Goal: Transaction & Acquisition: Obtain resource

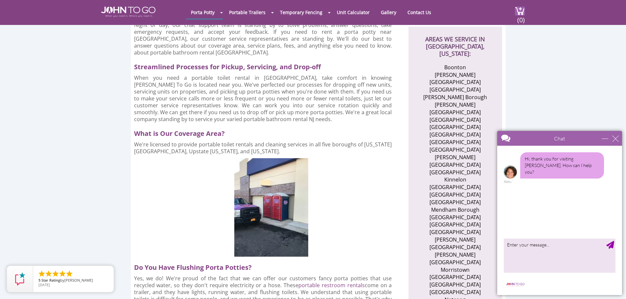
scroll to position [230, 0]
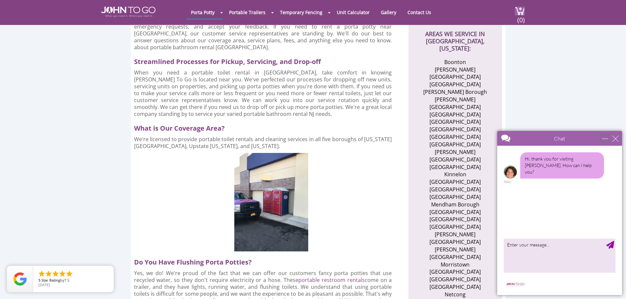
click at [605, 139] on div "minimize" at bounding box center [604, 138] width 7 height 7
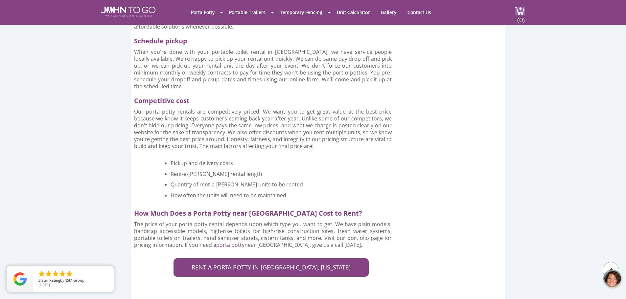
scroll to position [1281, 0]
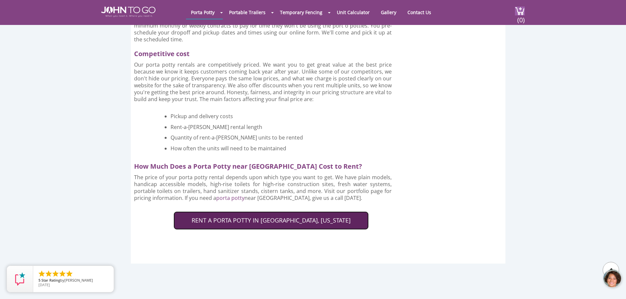
click at [265, 212] on link "RENT A PORTA POTTY IN MORRIS COUNTY, NEW JERSEY" at bounding box center [270, 221] width 195 height 18
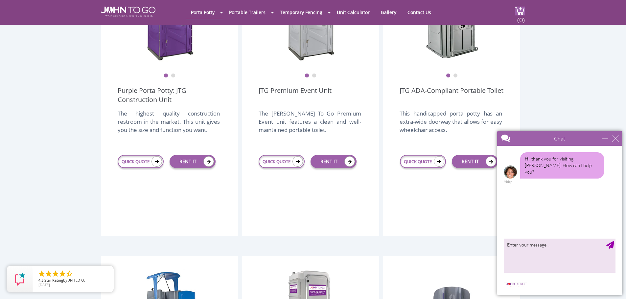
scroll to position [230, 0]
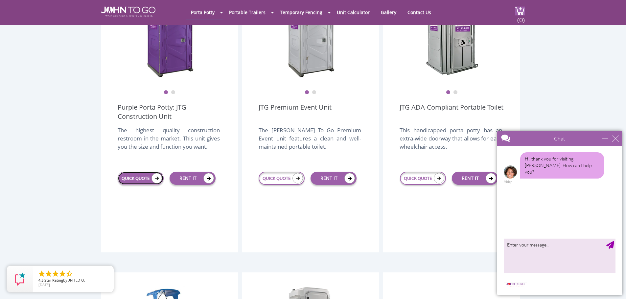
click at [123, 172] on link "QUICK QUOTE" at bounding box center [141, 178] width 46 height 13
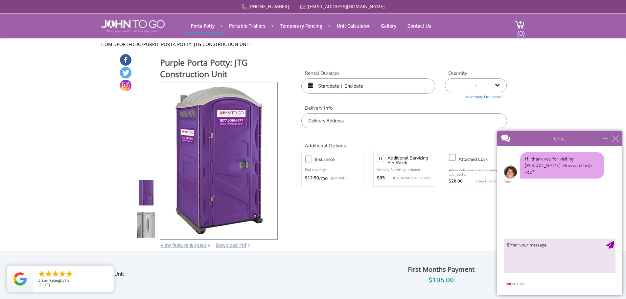
click at [602, 139] on div "minimize" at bounding box center [604, 138] width 7 height 7
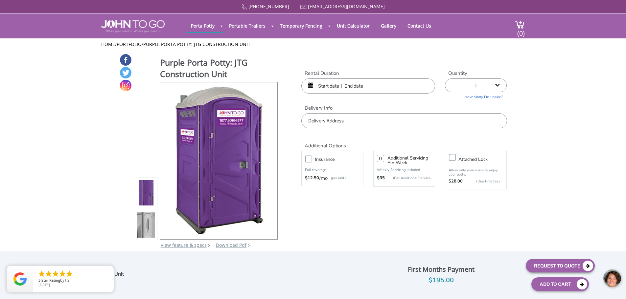
click at [344, 86] on input "text" at bounding box center [368, 86] width 134 height 15
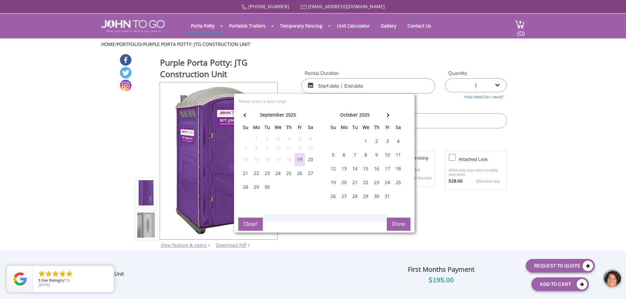
click at [255, 175] on div "22" at bounding box center [256, 173] width 11 height 13
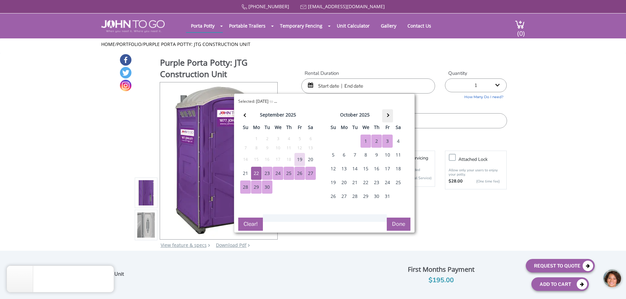
click at [384, 116] on th at bounding box center [387, 115] width 11 height 13
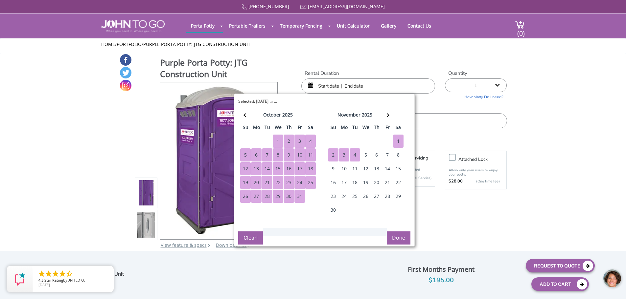
click at [356, 155] on div "4" at bounding box center [355, 154] width 11 height 13
type input "09/22/2025 to 11/04/2025"
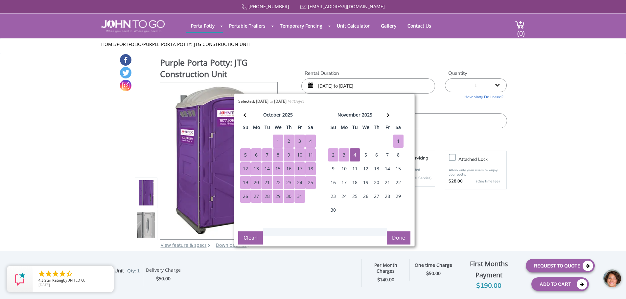
click at [403, 248] on div "Purple Porta Potty: JTG Construction Unit View feature & specs Download Pdf Pro…" at bounding box center [313, 155] width 388 height 203
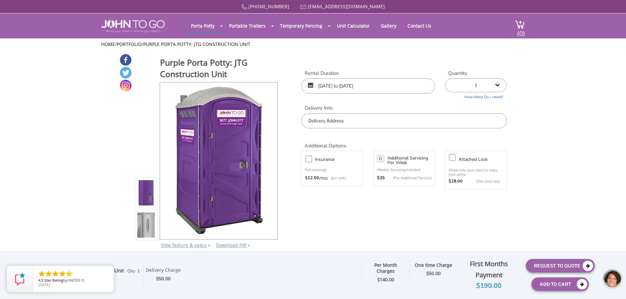
click at [414, 86] on input "09/22/2025 to 11/04/2025" at bounding box center [368, 86] width 134 height 15
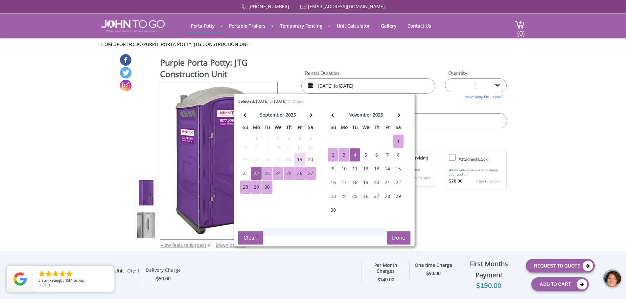
click at [399, 235] on button "Done" at bounding box center [399, 238] width 24 height 13
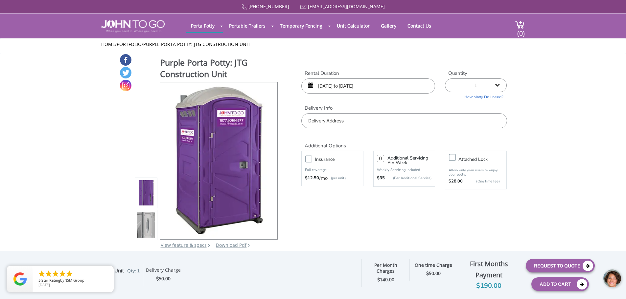
click at [464, 121] on input "text" at bounding box center [403, 120] width 205 height 15
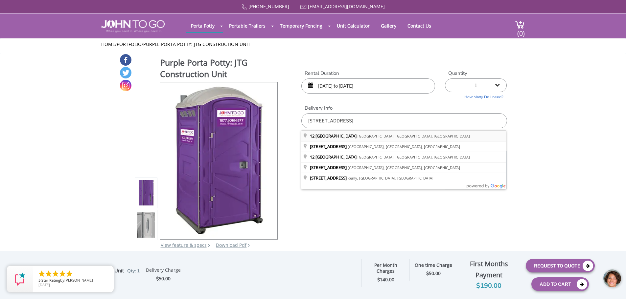
type input "12 Colby Farm Rd, Chester, NJ, USA"
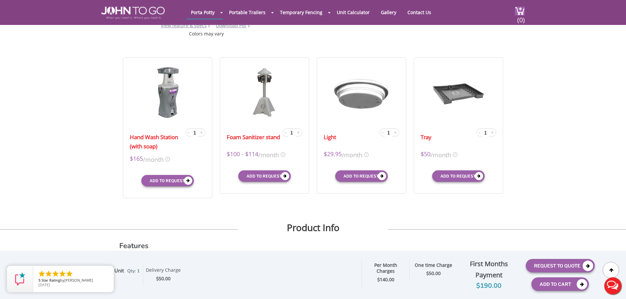
scroll to position [197, 0]
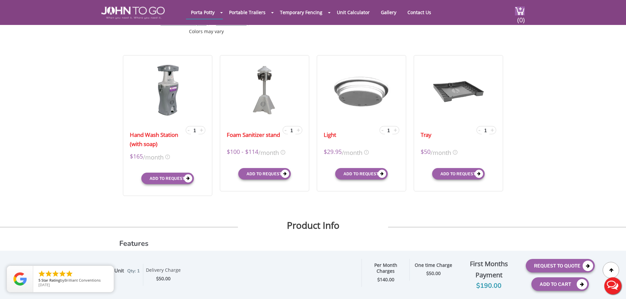
click at [76, 217] on h2 "Product Info" at bounding box center [313, 219] width 626 height 24
click at [109, 274] on icon "close" at bounding box center [107, 272] width 7 height 7
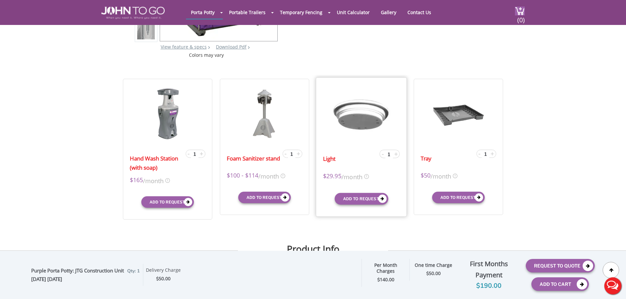
scroll to position [164, 0]
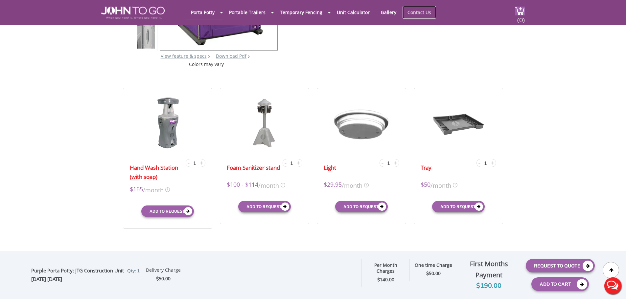
click at [414, 14] on link "Contact Us" at bounding box center [419, 12] width 34 height 13
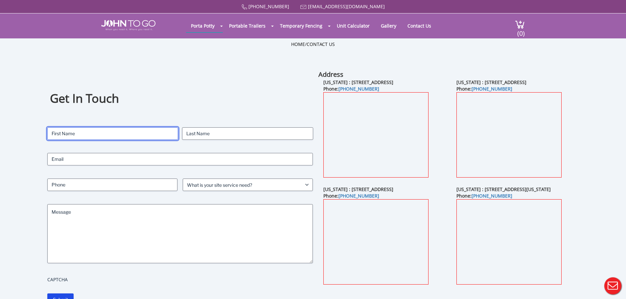
click at [98, 130] on input "First" at bounding box center [112, 133] width 131 height 12
type input "Valerie"
type input "Barragan"
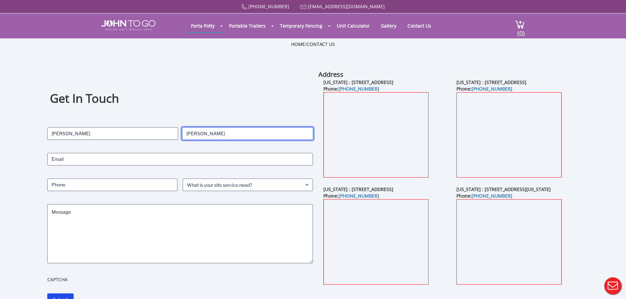
type input "valerieb@kandadvlpmnt.com"
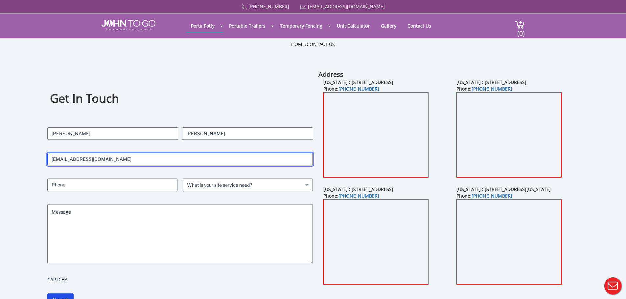
type input "4076242730"
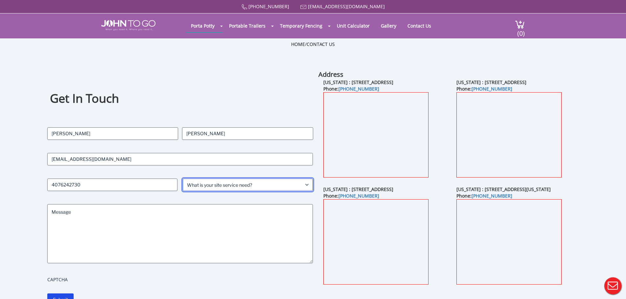
click at [216, 190] on select "What is your site service need? Consumer Construction - Commercial Construction…" at bounding box center [248, 185] width 130 height 12
select select "Construction - Residential"
click at [183, 179] on select "What is your site service need? Consumer Construction - Commercial Construction…" at bounding box center [248, 185] width 130 height 12
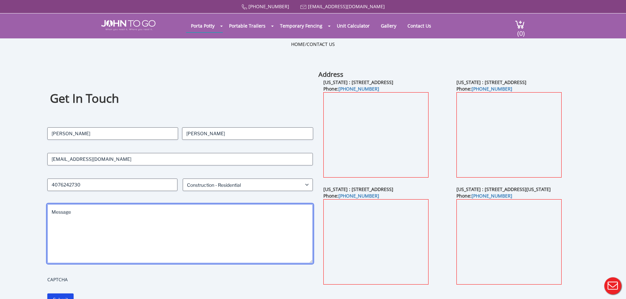
click at [197, 213] on textarea "Message" at bounding box center [180, 233] width 266 height 59
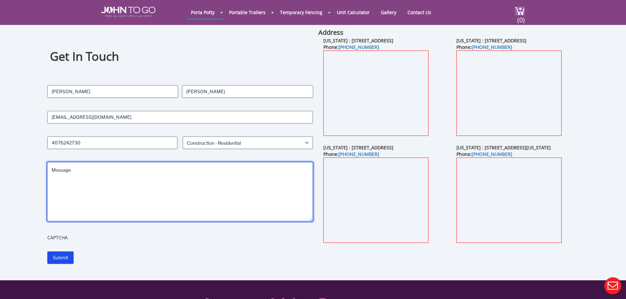
scroll to position [33, 0]
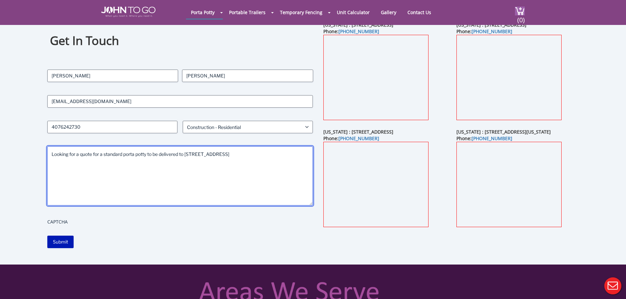
type textarea "Looking for a quote for a standard porta potty to be delivered to 12 Colby Farm…"
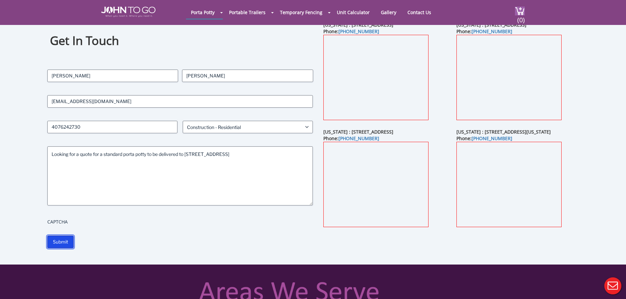
click at [66, 245] on input "Submit" at bounding box center [60, 242] width 26 height 12
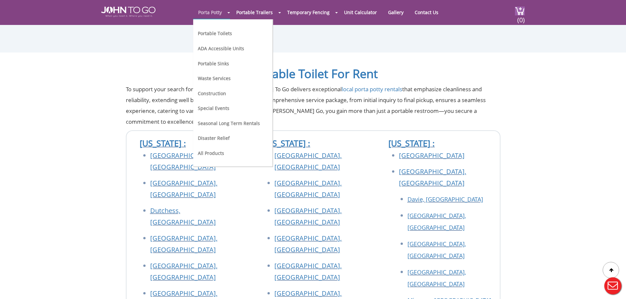
scroll to position [99, 0]
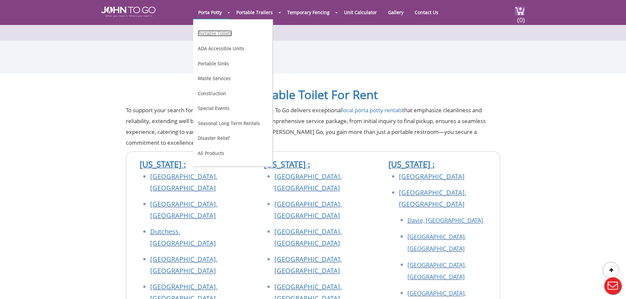
click at [217, 36] on link "Portable Toilets" at bounding box center [215, 33] width 34 height 6
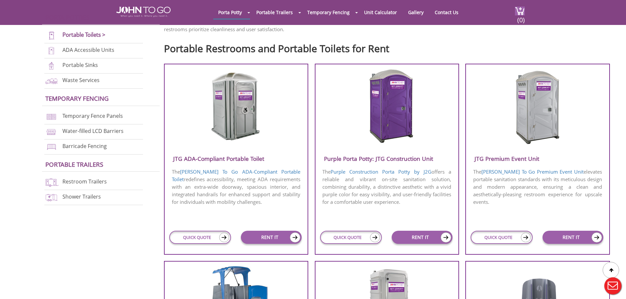
scroll to position [230, 0]
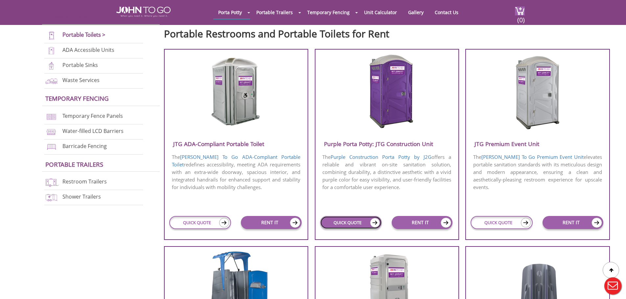
click at [340, 220] on link "QUICK QUOTE" at bounding box center [351, 222] width 62 height 13
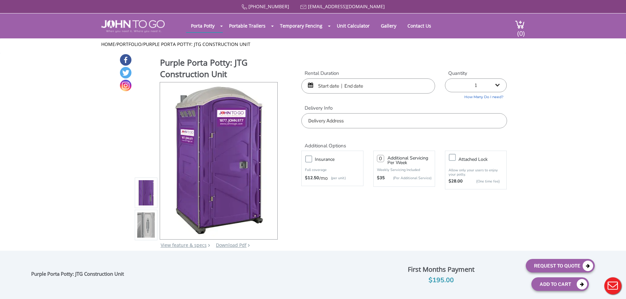
click at [367, 91] on input "text" at bounding box center [368, 86] width 134 height 15
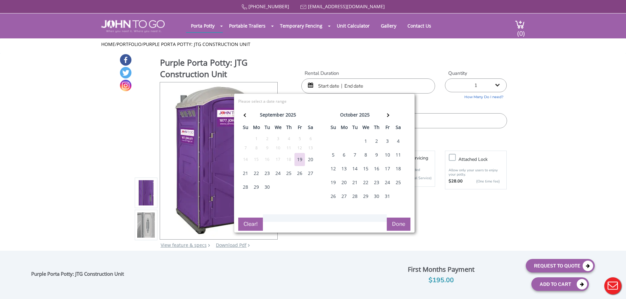
click at [259, 173] on div "22" at bounding box center [256, 173] width 11 height 13
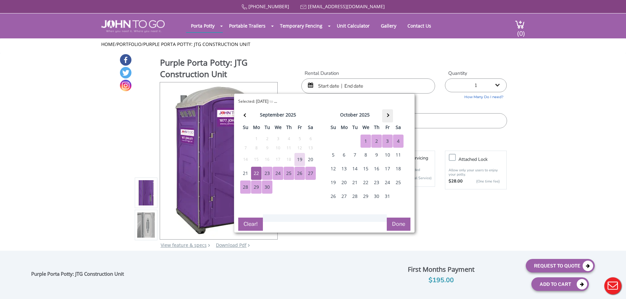
click at [389, 118] on th at bounding box center [387, 115] width 11 height 13
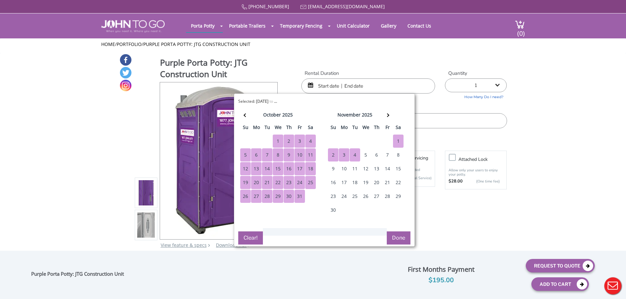
click at [352, 155] on div "4" at bounding box center [355, 154] width 11 height 13
type input "[DATE] to [DATE]"
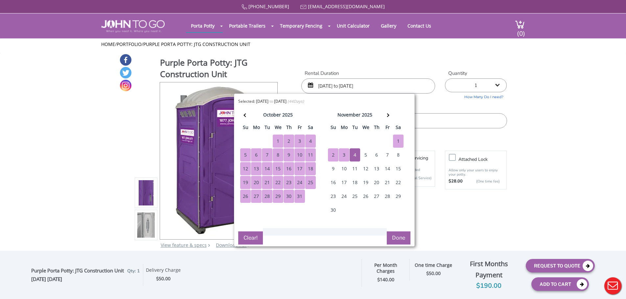
click at [398, 238] on button "Done" at bounding box center [399, 238] width 24 height 13
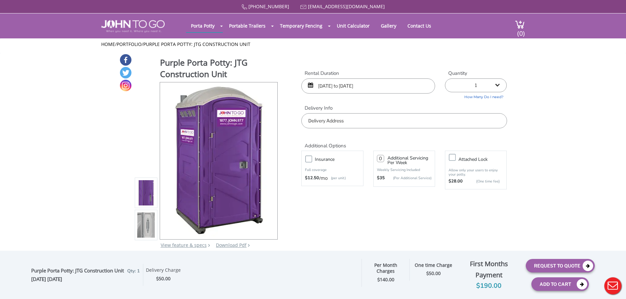
click at [362, 122] on input "text" at bounding box center [403, 120] width 205 height 15
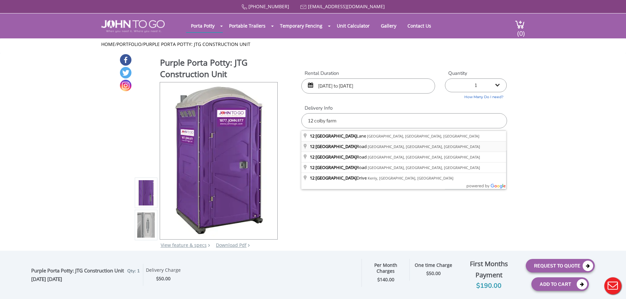
type input "[STREET_ADDRESS][PERSON_NAME]"
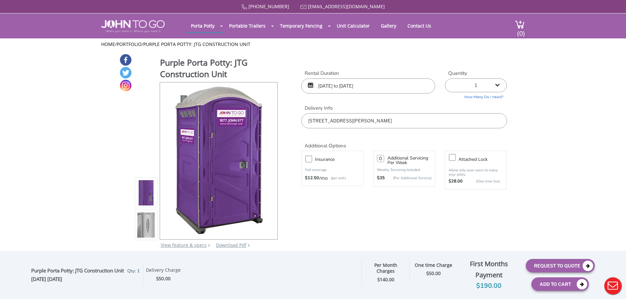
click at [147, 225] on img at bounding box center [146, 225] width 18 height 155
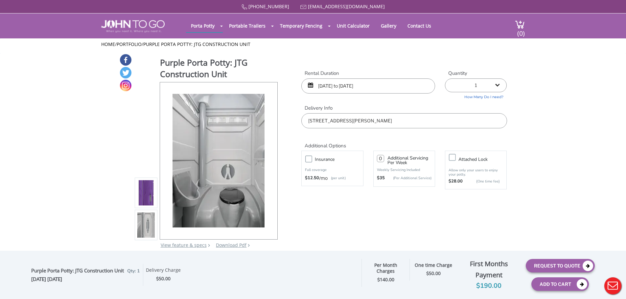
click at [156, 191] on li at bounding box center [146, 193] width 23 height 31
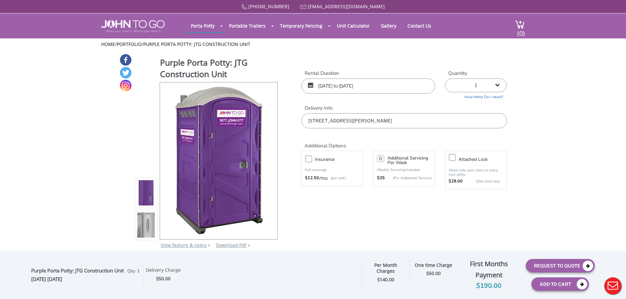
click at [381, 160] on input "number" at bounding box center [380, 158] width 7 height 7
type input "1"
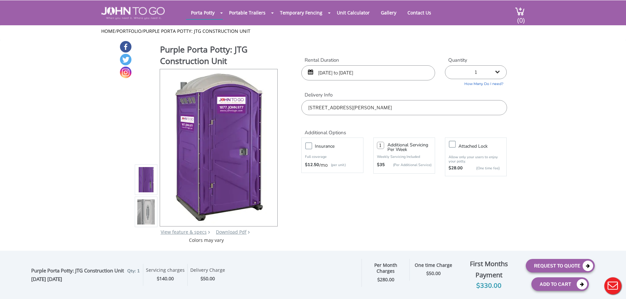
scroll to position [33, 0]
